Goal: Information Seeking & Learning: Learn about a topic

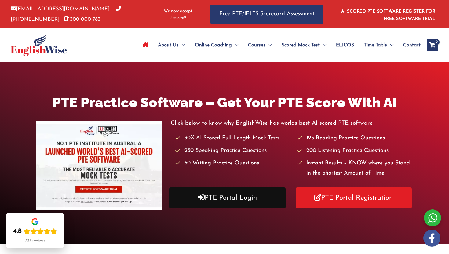
click at [206, 193] on link "PTE Portal Login" at bounding box center [227, 197] width 116 height 21
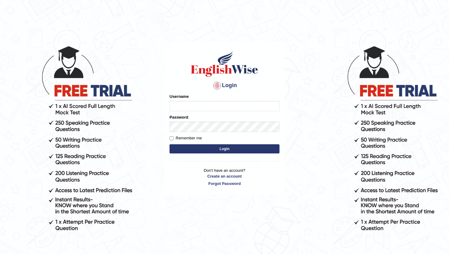
type input "pratima2025"
click at [209, 149] on button "Login" at bounding box center [224, 148] width 110 height 9
type input "pratima2025"
click at [226, 148] on button "Login" at bounding box center [224, 148] width 110 height 9
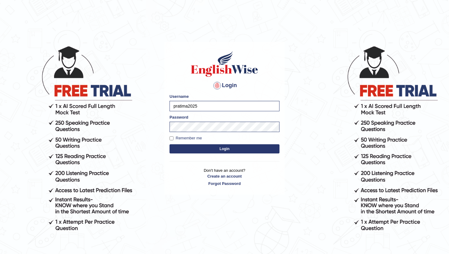
click at [226, 149] on button "Login" at bounding box center [224, 148] width 110 height 9
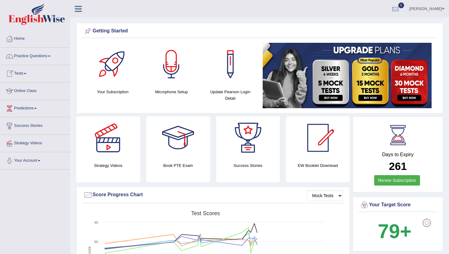
click at [21, 72] on link "Tests" at bounding box center [35, 72] width 70 height 15
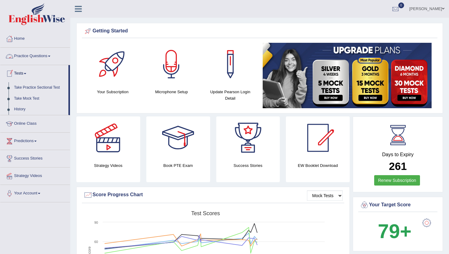
click at [31, 126] on link "Online Class" at bounding box center [35, 122] width 70 height 15
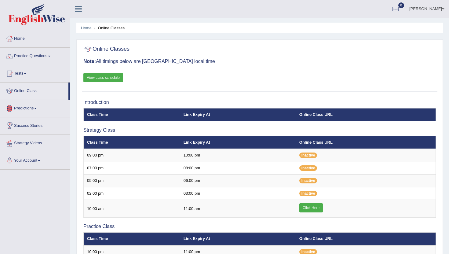
click at [101, 78] on link "View class schedule" at bounding box center [103, 77] width 40 height 9
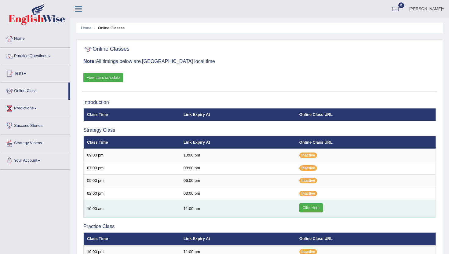
click at [308, 208] on link "Click Here" at bounding box center [311, 207] width 24 height 9
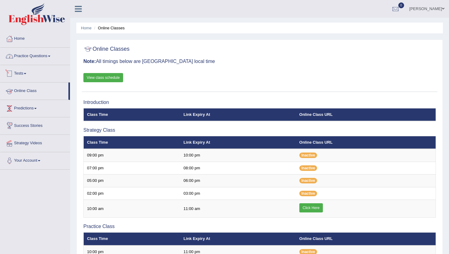
click at [35, 57] on link "Practice Questions" at bounding box center [35, 55] width 70 height 15
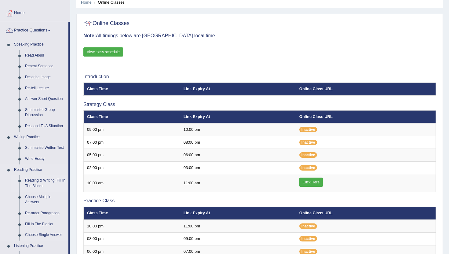
scroll to position [35, 0]
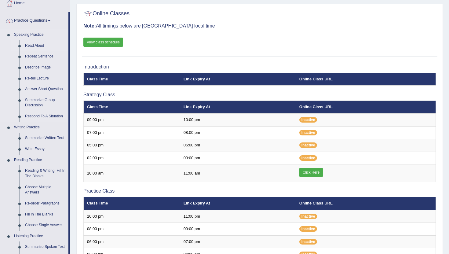
click at [38, 43] on link "Read Aloud" at bounding box center [45, 45] width 46 height 11
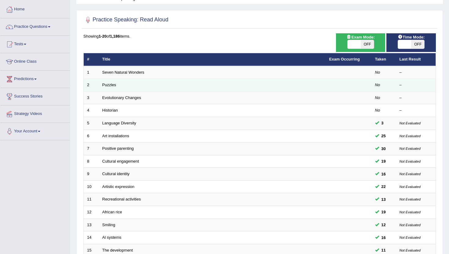
scroll to position [40, 0]
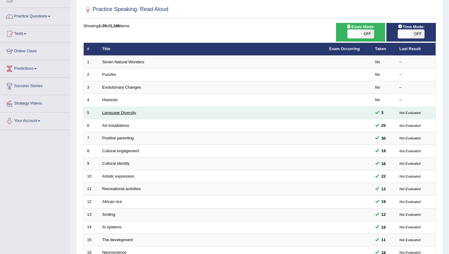
click at [128, 114] on link "Language Diversity" at bounding box center [119, 112] width 34 height 5
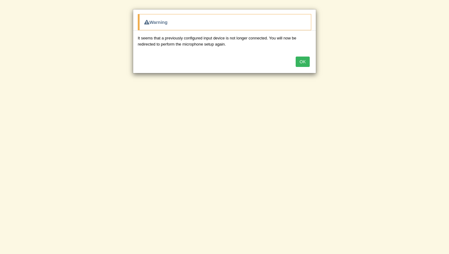
click at [304, 58] on button "OK" at bounding box center [303, 61] width 14 height 10
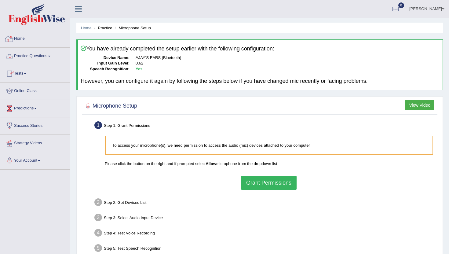
click at [29, 56] on link "Practice Questions" at bounding box center [35, 55] width 70 height 15
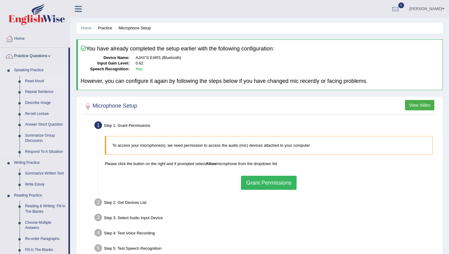
click at [35, 80] on link "Read Aloud" at bounding box center [45, 81] width 46 height 11
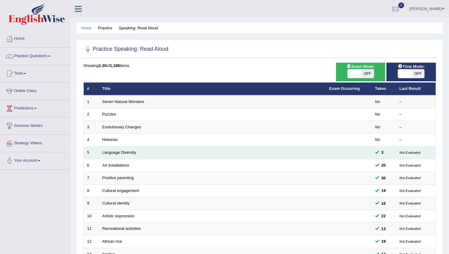
click at [240, 153] on td "Language Diversity" at bounding box center [212, 152] width 227 height 13
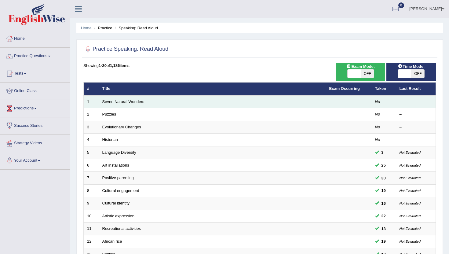
click at [194, 105] on td "Seven Natural Wonders" at bounding box center [212, 101] width 227 height 13
click at [137, 102] on link "Seven Natural Wonders" at bounding box center [123, 101] width 42 height 5
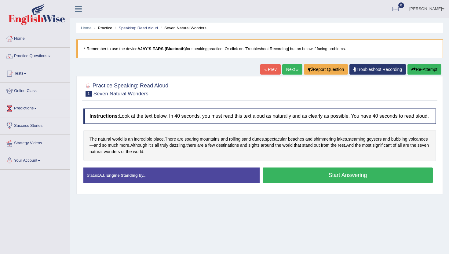
click at [315, 179] on button "Start Answering" at bounding box center [348, 175] width 170 height 16
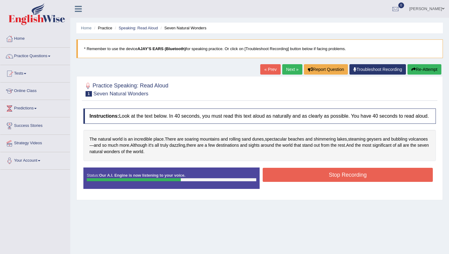
click at [315, 182] on button "Stop Recording" at bounding box center [348, 175] width 170 height 14
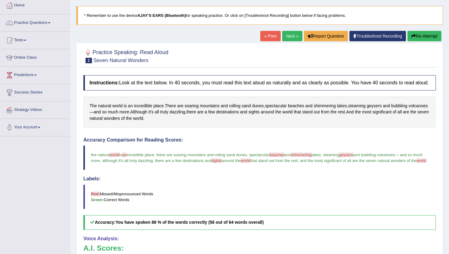
scroll to position [12, 0]
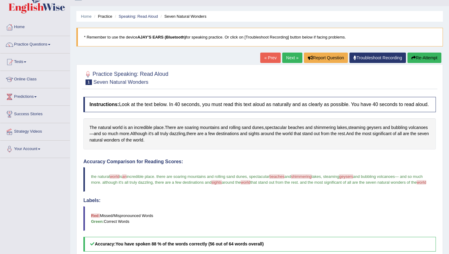
click at [285, 57] on link "Next »" at bounding box center [292, 58] width 20 height 10
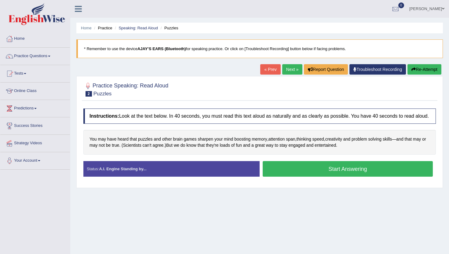
click at [283, 167] on button "Start Answering" at bounding box center [348, 169] width 170 height 16
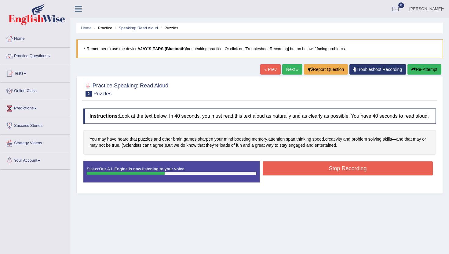
click at [293, 169] on button "Stop Recording" at bounding box center [348, 168] width 170 height 14
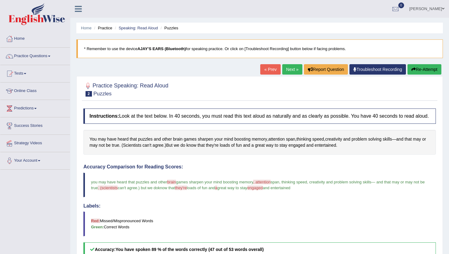
click at [288, 72] on link "Next »" at bounding box center [292, 69] width 20 height 10
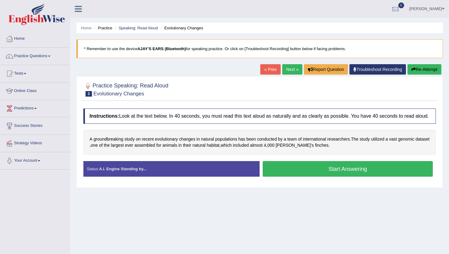
click at [282, 170] on button "Start Answering" at bounding box center [348, 169] width 170 height 16
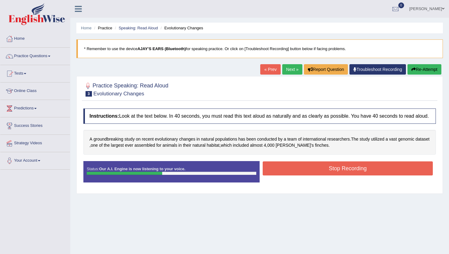
click at [289, 169] on button "Stop Recording" at bounding box center [348, 168] width 170 height 14
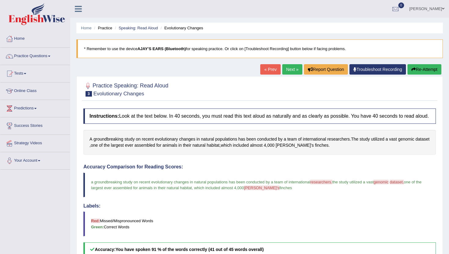
click at [290, 67] on link "Next »" at bounding box center [292, 69] width 20 height 10
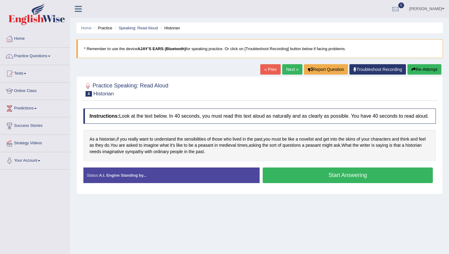
click at [302, 183] on button "Start Answering" at bounding box center [348, 175] width 170 height 16
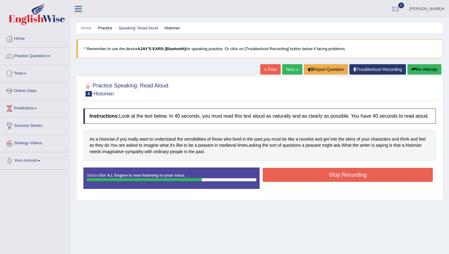
click at [302, 181] on button "Stop Recording" at bounding box center [348, 175] width 170 height 14
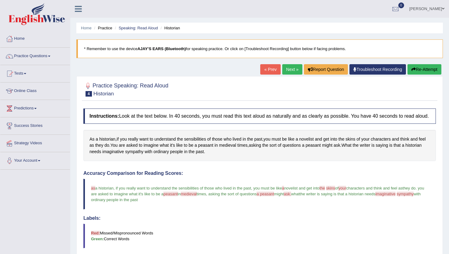
click at [289, 71] on link "Next »" at bounding box center [292, 69] width 20 height 10
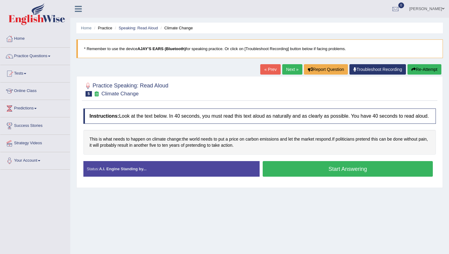
click at [296, 171] on button "Start Answering" at bounding box center [348, 169] width 170 height 16
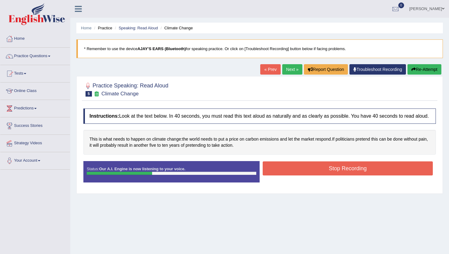
click at [296, 171] on button "Stop Recording" at bounding box center [348, 168] width 170 height 14
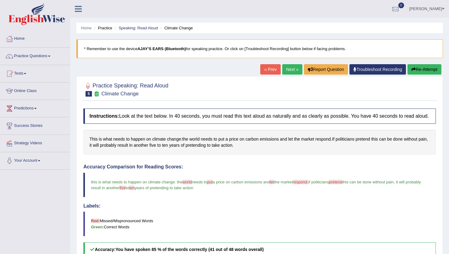
click at [291, 73] on link "Next »" at bounding box center [292, 69] width 20 height 10
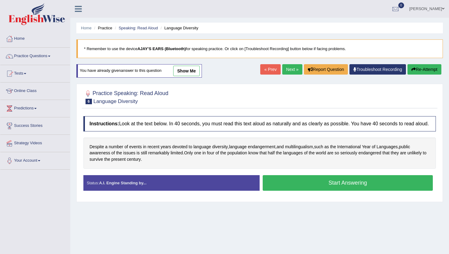
click at [272, 187] on button "Start Answering" at bounding box center [348, 183] width 170 height 16
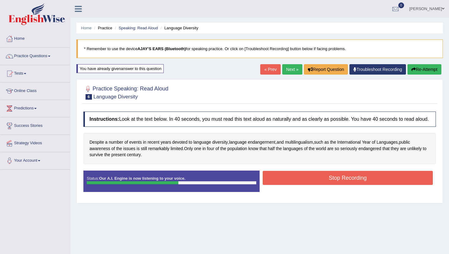
click at [272, 185] on button "Stop Recording" at bounding box center [348, 178] width 170 height 14
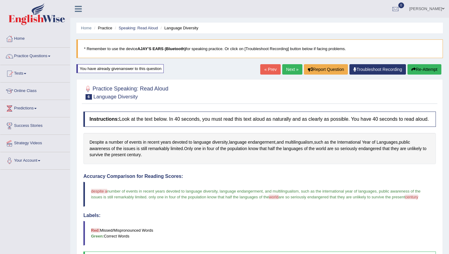
click at [289, 67] on link "Next »" at bounding box center [292, 69] width 20 height 10
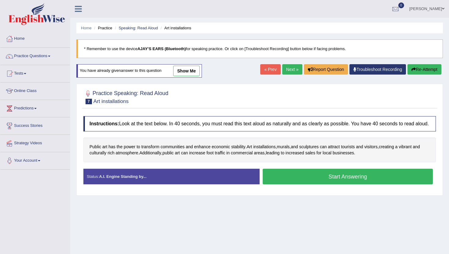
click at [277, 184] on button "Start Answering" at bounding box center [348, 177] width 170 height 16
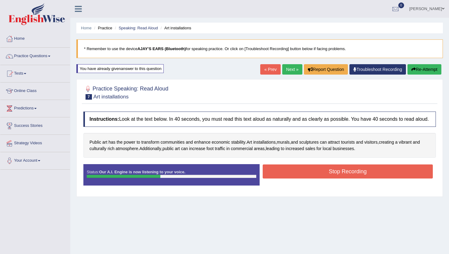
click at [286, 178] on button "Stop Recording" at bounding box center [348, 171] width 170 height 14
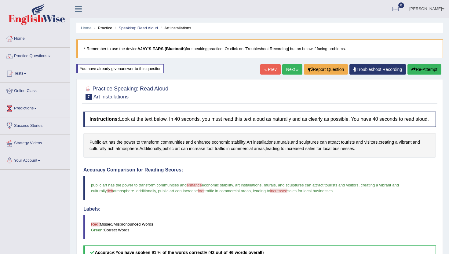
click at [286, 72] on link "Next »" at bounding box center [292, 69] width 20 height 10
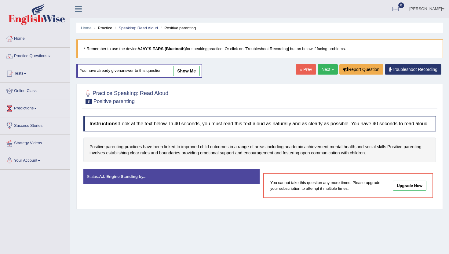
click at [326, 71] on link "Next »" at bounding box center [328, 69] width 20 height 10
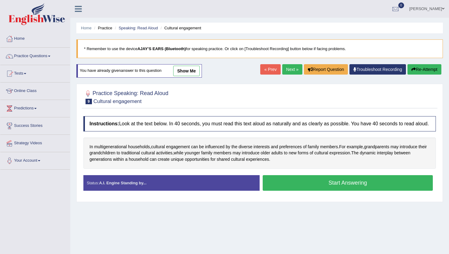
click at [310, 191] on button "Start Answering" at bounding box center [348, 183] width 170 height 16
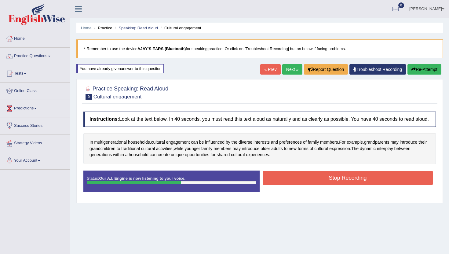
click at [312, 184] on button "Stop Recording" at bounding box center [348, 178] width 170 height 14
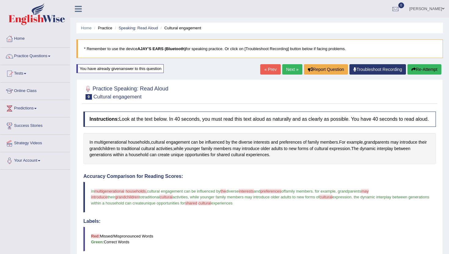
click at [289, 69] on link "Next »" at bounding box center [292, 69] width 20 height 10
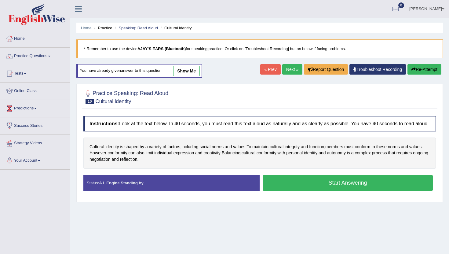
click at [283, 190] on button "Start Answering" at bounding box center [348, 183] width 170 height 16
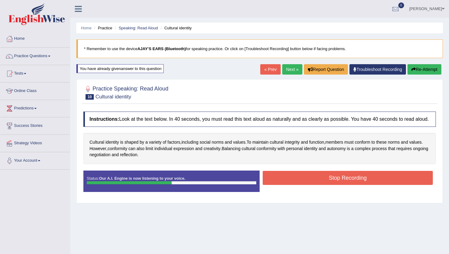
click at [287, 184] on button "Stop Recording" at bounding box center [348, 178] width 170 height 14
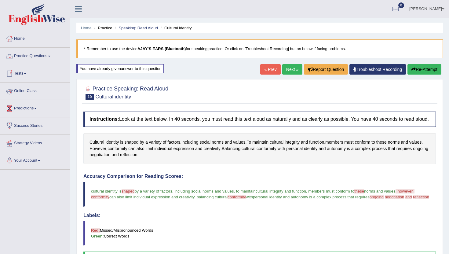
click at [37, 58] on link "Practice Questions" at bounding box center [35, 55] width 70 height 15
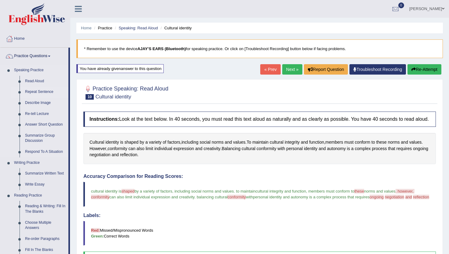
click at [35, 95] on link "Repeat Sentence" at bounding box center [45, 91] width 46 height 11
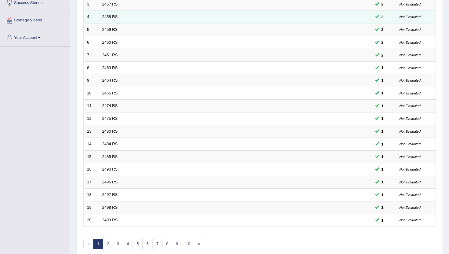
scroll to position [151, 0]
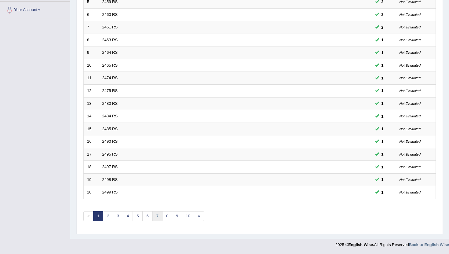
click at [157, 217] on link "7" at bounding box center [157, 216] width 10 height 10
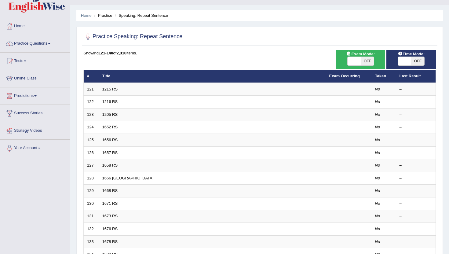
scroll to position [24, 0]
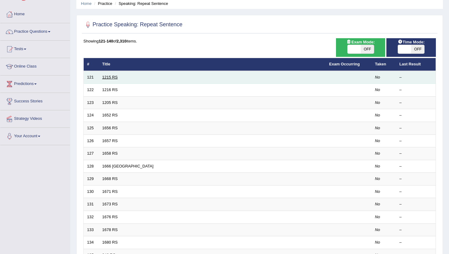
click at [108, 78] on link "1215 RS" at bounding box center [110, 77] width 16 height 5
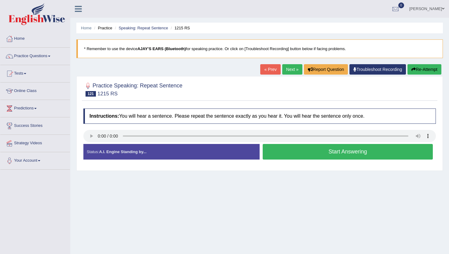
click at [324, 151] on button "Start Answering" at bounding box center [348, 152] width 170 height 16
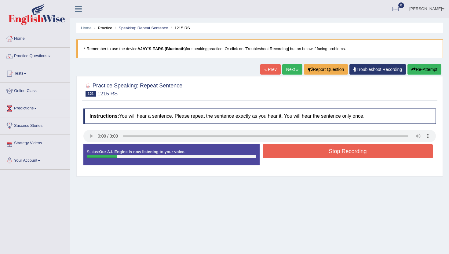
drag, startPoint x: 103, startPoint y: 153, endPoint x: 88, endPoint y: 155, distance: 15.4
click at [88, 155] on div "Status: Our A.I. Engine is now listening to your voice." at bounding box center [171, 154] width 176 height 21
click at [324, 151] on button "Stop Recording" at bounding box center [348, 151] width 170 height 14
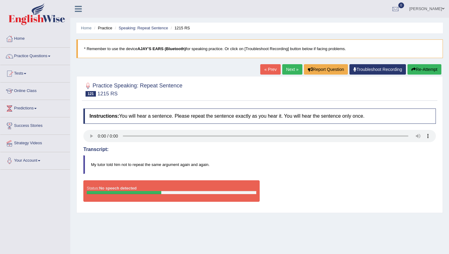
click at [288, 72] on link "Next »" at bounding box center [292, 69] width 20 height 10
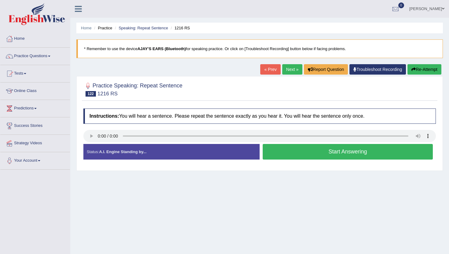
click at [282, 150] on button "Start Answering" at bounding box center [348, 152] width 170 height 16
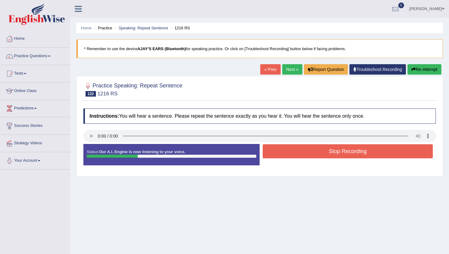
click at [282, 150] on button "Stop Recording" at bounding box center [348, 151] width 170 height 14
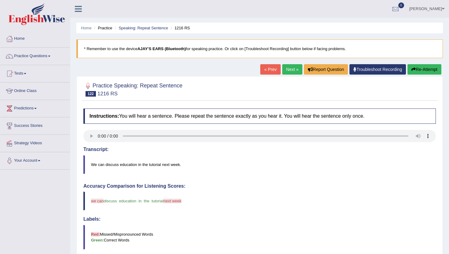
click at [291, 71] on link "Next »" at bounding box center [292, 69] width 20 height 10
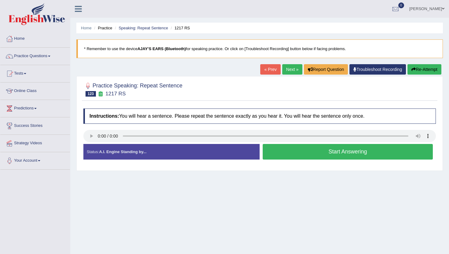
click at [325, 146] on button "Start Answering" at bounding box center [348, 152] width 170 height 16
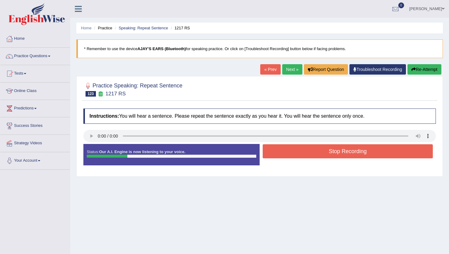
click at [324, 152] on button "Stop Recording" at bounding box center [348, 151] width 170 height 14
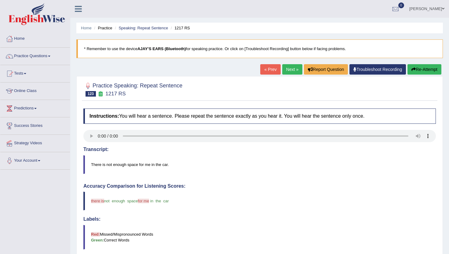
click at [425, 72] on button "Re-Attempt" at bounding box center [424, 69] width 34 height 10
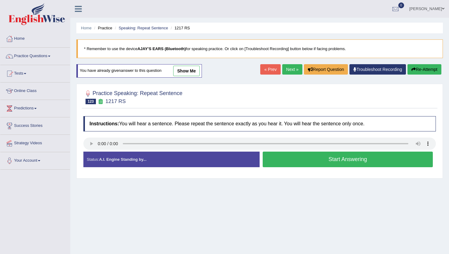
click at [307, 162] on button "Start Answering" at bounding box center [348, 159] width 170 height 16
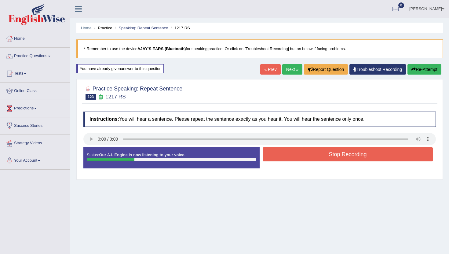
click at [312, 148] on button "Stop Recording" at bounding box center [348, 154] width 170 height 14
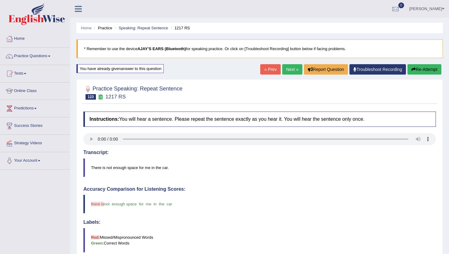
click at [429, 69] on button "Re-Attempt" at bounding box center [424, 69] width 34 height 10
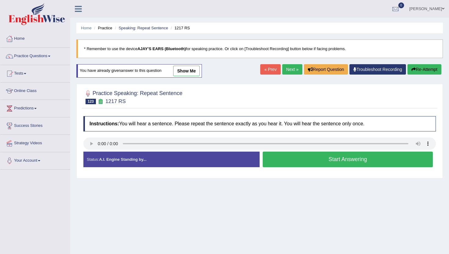
click at [284, 164] on button "Start Answering" at bounding box center [348, 159] width 170 height 16
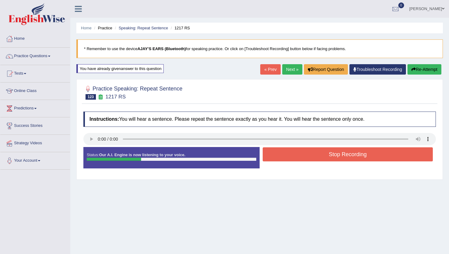
click at [283, 155] on button "Stop Recording" at bounding box center [348, 154] width 170 height 14
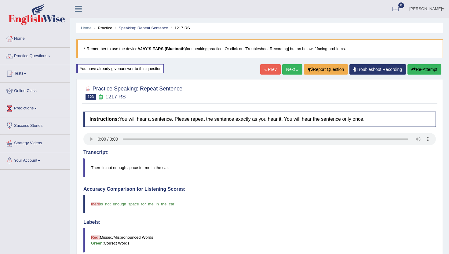
click at [290, 73] on link "Next »" at bounding box center [292, 69] width 20 height 10
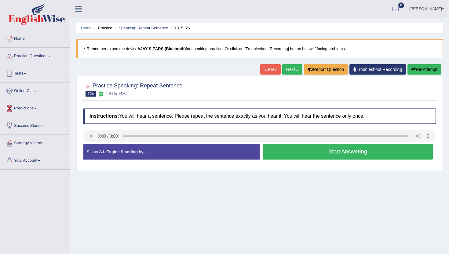
click at [290, 151] on button "Start Answering" at bounding box center [348, 152] width 170 height 16
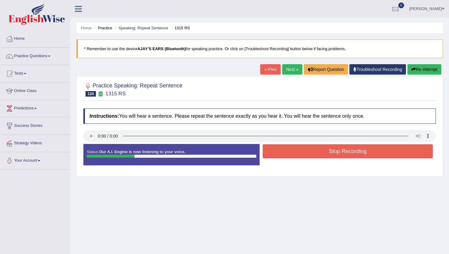
click at [421, 66] on button "Re-Attempt" at bounding box center [424, 69] width 34 height 10
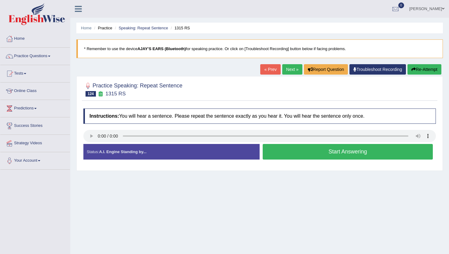
click at [313, 152] on button "Start Answering" at bounding box center [348, 152] width 170 height 16
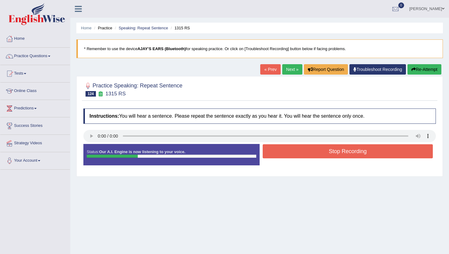
click at [313, 152] on button "Stop Recording" at bounding box center [348, 151] width 170 height 14
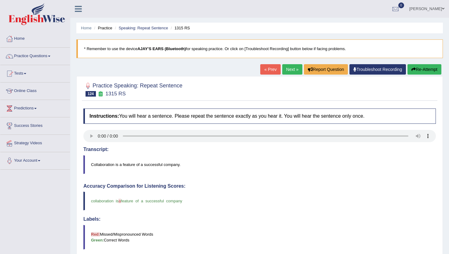
click at [285, 67] on link "Next »" at bounding box center [292, 69] width 20 height 10
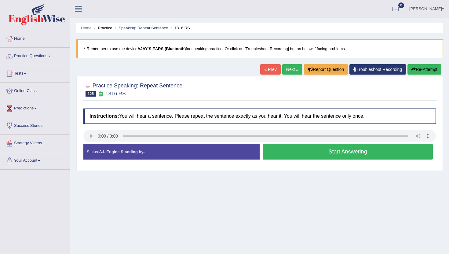
click at [308, 152] on button "Start Answering" at bounding box center [348, 152] width 170 height 16
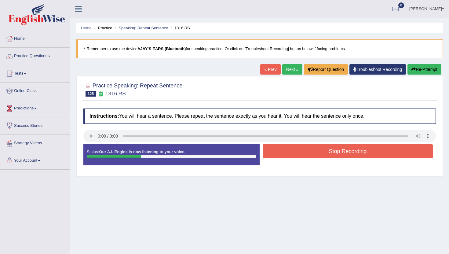
click at [310, 151] on button "Stop Recording" at bounding box center [348, 151] width 170 height 14
